Goal: Task Accomplishment & Management: Use online tool/utility

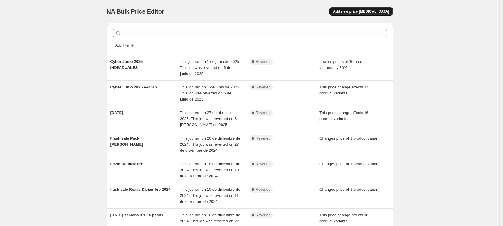
click at [367, 12] on span "Add new price [MEDICAL_DATA]" at bounding box center [361, 11] width 56 height 5
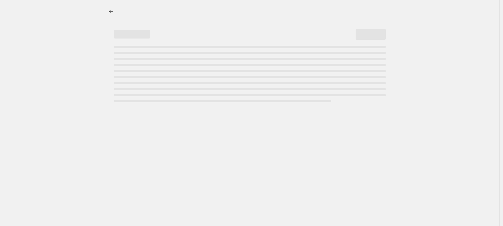
select select "percentage"
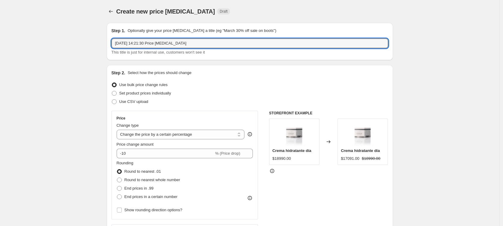
drag, startPoint x: 200, startPoint y: 44, endPoint x: 109, endPoint y: 41, distance: 91.0
click at [109, 41] on div "Step 1. Optionally give your price [MEDICAL_DATA] a title (eg "March 30% off sa…" at bounding box center [250, 41] width 286 height 37
type input "Promo Septiembre (25% dscto packs)"
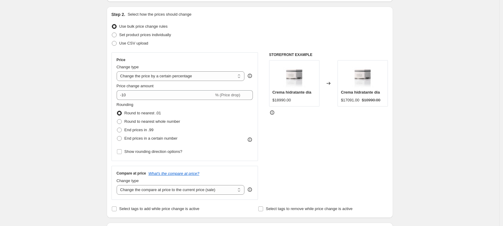
scroll to position [67, 0]
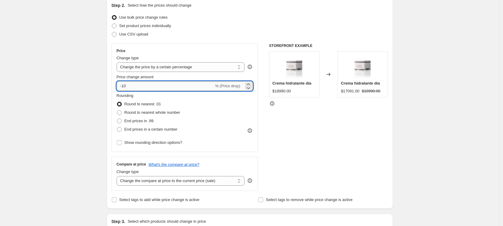
drag, startPoint x: 140, startPoint y: 87, endPoint x: 118, endPoint y: 88, distance: 22.0
click at [118, 88] on input "-10" at bounding box center [165, 86] width 97 height 10
type input "25"
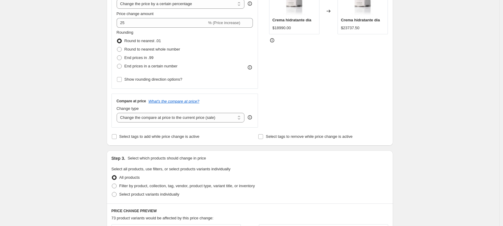
scroll to position [131, 0]
click at [150, 119] on select "Change the compare at price to the current price (sale) Change the compare at p…" at bounding box center [181, 118] width 128 height 10
select select "percentage"
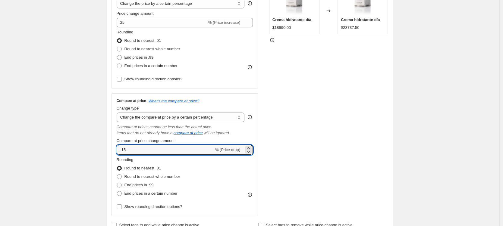
drag, startPoint x: 135, startPoint y: 151, endPoint x: 112, endPoint y: 151, distance: 22.6
click at [112, 151] on div "Step 2. Select how the prices should change Use bulk price change rules Set pro…" at bounding box center [250, 84] width 286 height 300
type input "25"
click at [102, 98] on div "Create new price [MEDICAL_DATA]. This page is ready Create new price [MEDICAL_D…" at bounding box center [249, 214] width 301 height 691
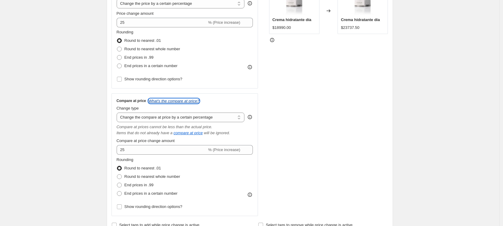
click at [157, 102] on icon "What's the compare at price?" at bounding box center [174, 101] width 51 height 5
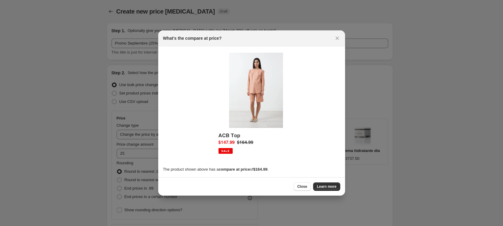
scroll to position [0, 0]
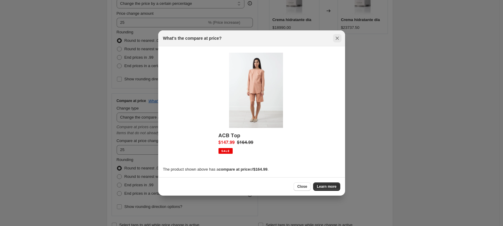
click at [338, 38] on icon "Close" at bounding box center [337, 38] width 6 height 6
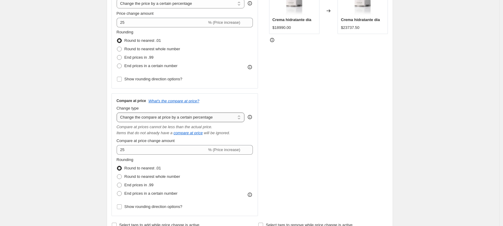
click at [157, 117] on select "Change the compare at price to the current price (sale) Change the compare at p…" at bounding box center [181, 118] width 128 height 10
click at [153, 119] on select "Change the compare at price to the current price (sale) Change the compare at p…" at bounding box center [181, 118] width 128 height 10
select select "no_change"
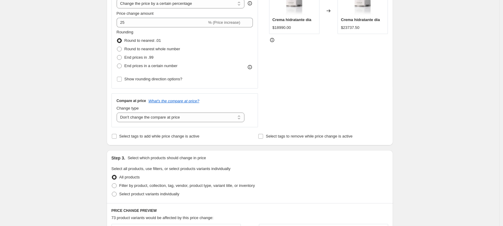
click at [95, 90] on div "Create new price [MEDICAL_DATA]. This page is ready Create new price [MEDICAL_D…" at bounding box center [249, 170] width 499 height 602
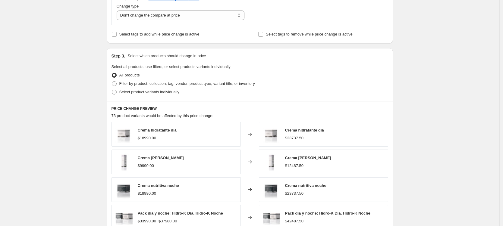
scroll to position [233, 0]
click at [116, 83] on span at bounding box center [114, 83] width 5 height 5
click at [112, 81] on input "Filter by product, collection, tag, vendor, product type, variant title, or inv…" at bounding box center [112, 81] width 0 height 0
radio input "true"
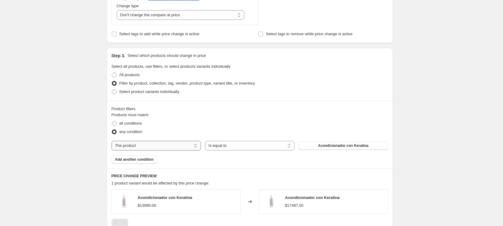
click at [145, 145] on select "The product The product's collection The product's tag The product's vendor The…" at bounding box center [155, 146] width 89 height 10
select select "collection"
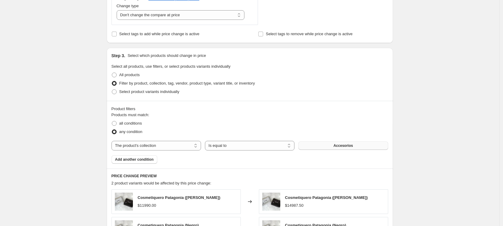
click at [320, 147] on button "Accesorios" at bounding box center [342, 146] width 89 height 8
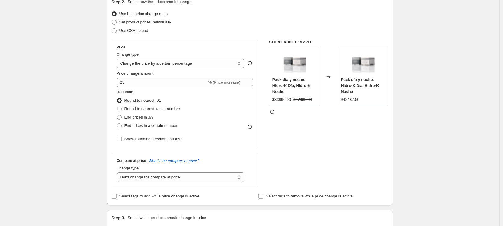
scroll to position [71, 0]
click at [122, 83] on input "25" at bounding box center [162, 82] width 90 height 10
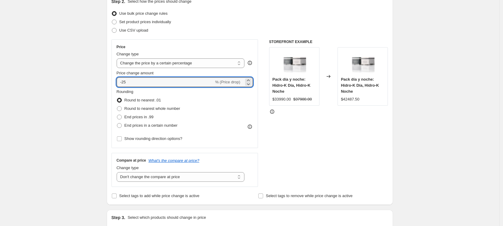
type input "-25"
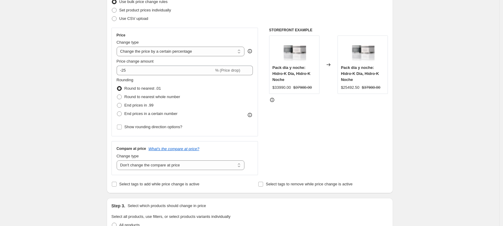
scroll to position [62, 0]
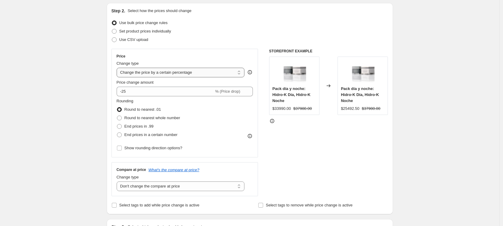
click at [147, 72] on select "Change the price to a certain amount Change the price by a certain amount Chang…" at bounding box center [181, 73] width 128 height 10
select select "pcap"
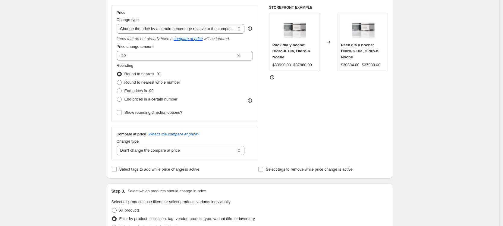
scroll to position [135, 0]
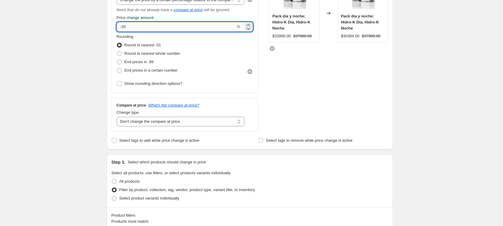
click at [133, 29] on input "-20" at bounding box center [176, 27] width 119 height 10
type input "-25"
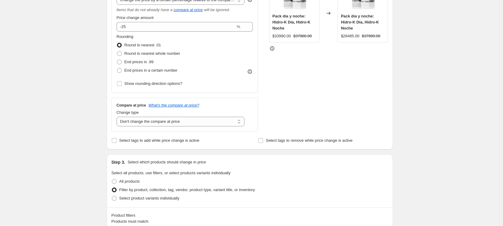
click at [82, 85] on div "Create new price [MEDICAL_DATA]. This page is ready Create new price [MEDICAL_D…" at bounding box center [249, 207] width 499 height 684
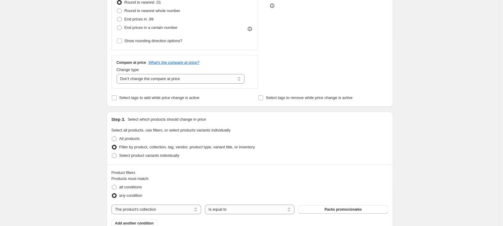
scroll to position [143, 0]
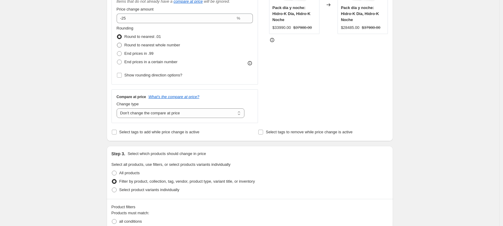
click at [121, 45] on span at bounding box center [119, 45] width 5 height 5
click at [117, 43] on input "Round to nearest whole number" at bounding box center [117, 43] width 0 height 0
radio input "true"
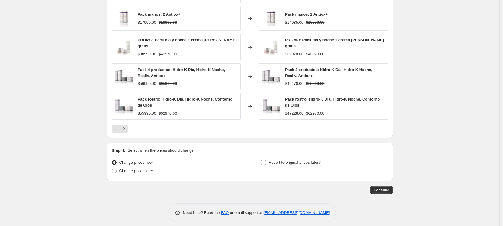
scroll to position [455, 0]
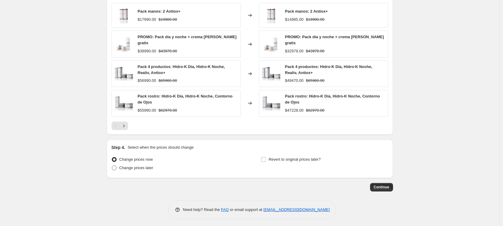
click at [114, 166] on span at bounding box center [114, 168] width 5 height 5
click at [112, 166] on input "Change prices later" at bounding box center [112, 166] width 0 height 0
radio input "true"
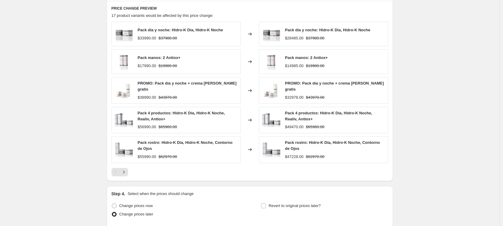
scroll to position [405, 0]
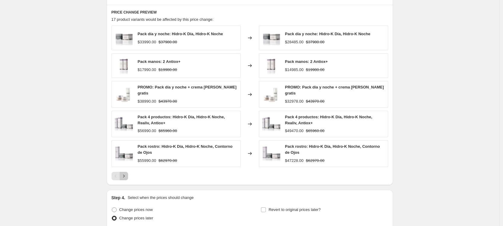
click at [126, 174] on icon "Next" at bounding box center [124, 176] width 6 height 6
click at [126, 174] on div "Pagination" at bounding box center [124, 176] width 8 height 8
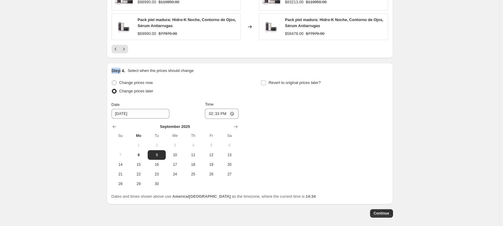
scroll to position [558, 0]
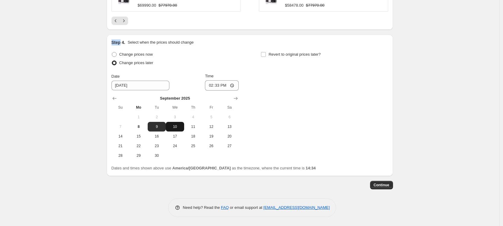
click at [178, 128] on span "10" at bounding box center [174, 126] width 13 height 5
type input "[DATE]"
click at [224, 85] on input "14:33" at bounding box center [222, 85] width 34 height 10
click at [219, 86] on input "14:33" at bounding box center [222, 85] width 34 height 10
type input "00:00"
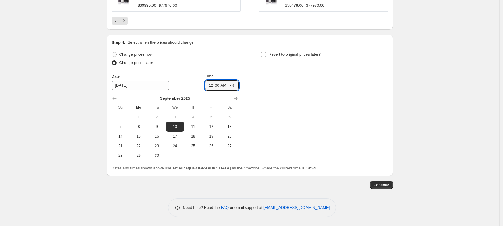
click at [243, 85] on div "Change prices now Change prices later Date [DATE] Time 00:00 [DATE] Su Mo Tu We…" at bounding box center [249, 105] width 277 height 110
click at [266, 54] on input "Revert to original prices later?" at bounding box center [263, 54] width 5 height 5
checkbox input "true"
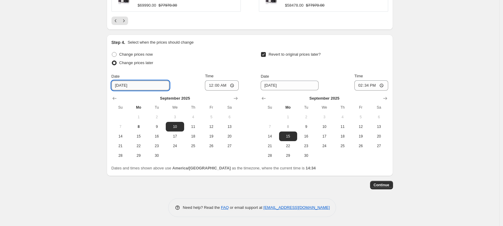
click at [142, 87] on input "[DATE]" at bounding box center [140, 86] width 58 height 10
click at [364, 127] on span "12" at bounding box center [360, 126] width 13 height 5
type input "[DATE]"
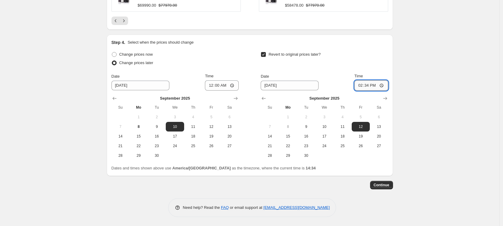
click at [365, 84] on input "14:34" at bounding box center [371, 85] width 34 height 10
type input "23:59"
click at [379, 184] on span "Continue" at bounding box center [382, 185] width 16 height 5
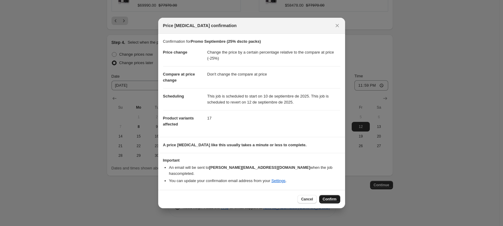
click at [331, 197] on span "Confirm" at bounding box center [330, 199] width 14 height 5
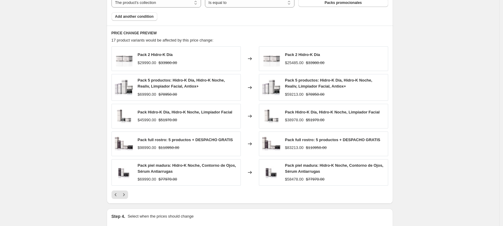
scroll to position [427, 0]
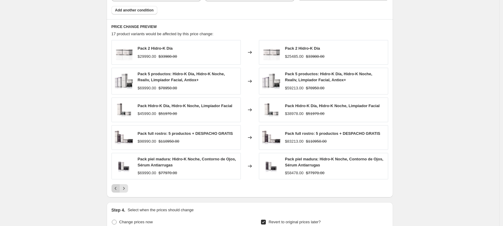
click at [117, 187] on icon "Previous" at bounding box center [116, 189] width 6 height 6
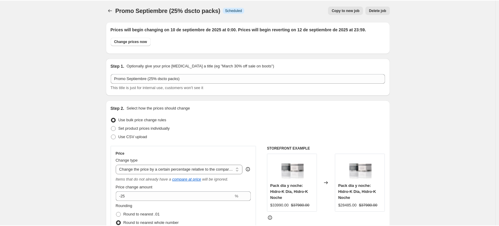
scroll to position [0, 0]
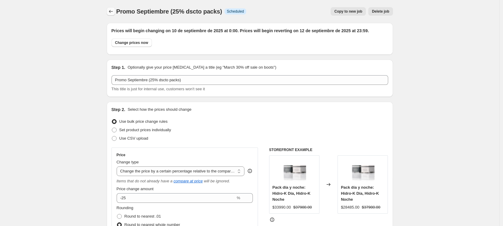
click at [114, 14] on icon "Price change jobs" at bounding box center [111, 11] width 6 height 6
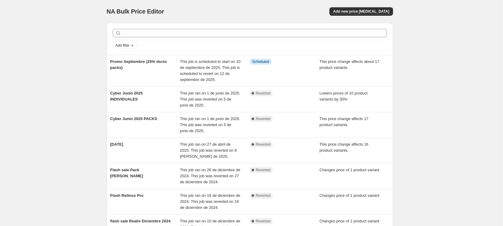
click at [63, 33] on div "NA Bulk Price Editor. This page is ready NA Bulk Price Editor Add new price [ME…" at bounding box center [249, 188] width 499 height 377
